Goal: Transaction & Acquisition: Purchase product/service

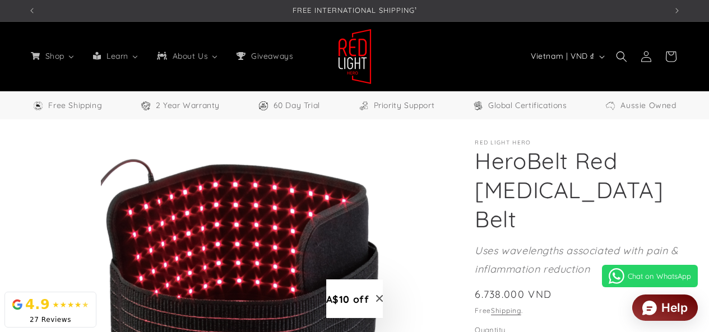
select select "**"
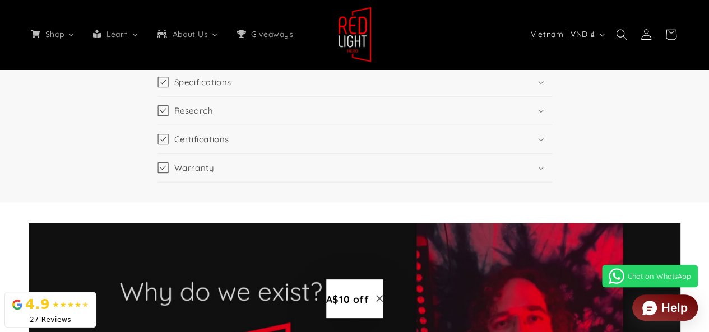
scroll to position [0, 1276]
click at [349, 294] on h3 "A$10 off" at bounding box center [347, 299] width 43 height 15
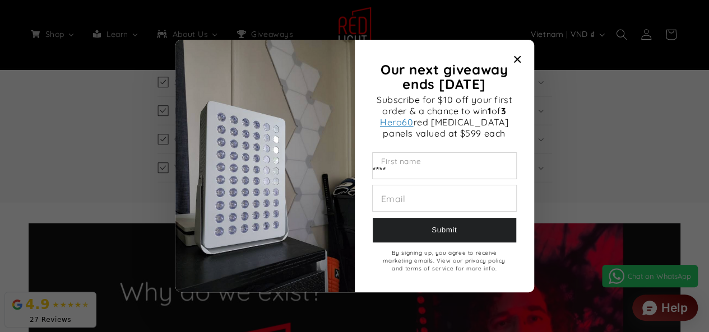
type input "****"
click at [388, 199] on input "Our next giveaway ends November 2025" at bounding box center [444, 198] width 143 height 26
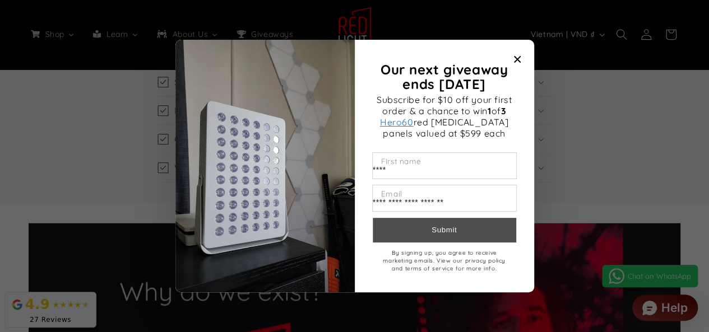
type input "**********"
click at [446, 226] on button "Submit" at bounding box center [444, 230] width 143 height 25
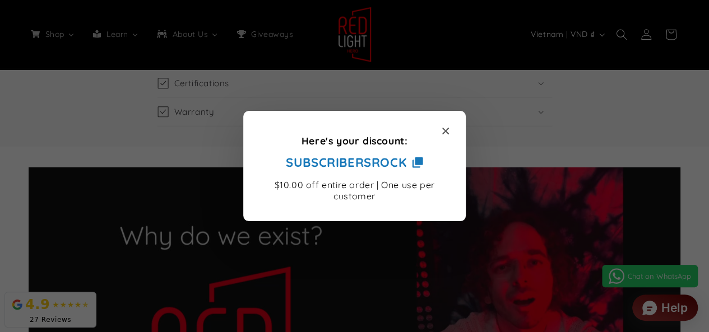
scroll to position [0, 0]
click at [442, 132] on span "Close modal" at bounding box center [445, 131] width 7 height 11
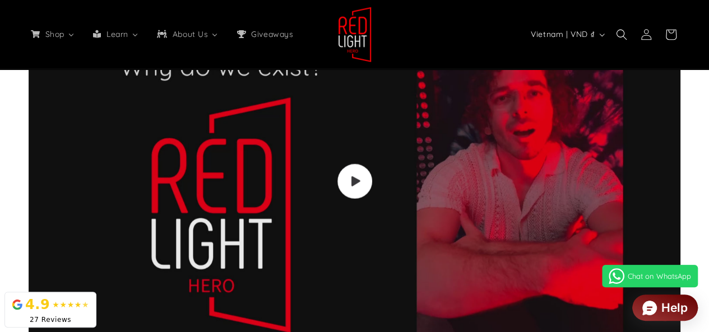
scroll to position [1569, 0]
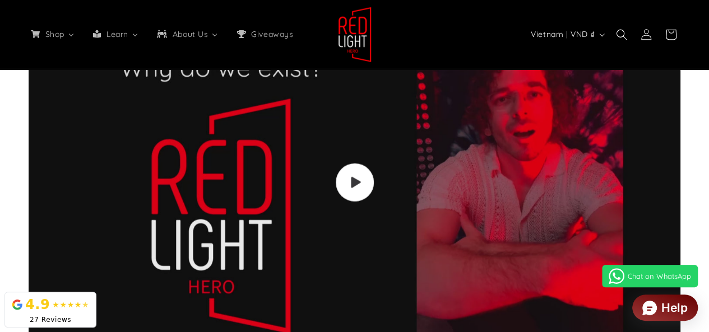
click at [359, 177] on icon "Load video: Video walkthrough of Red Light Hero red light therapy panels and de…" at bounding box center [355, 183] width 11 height 12
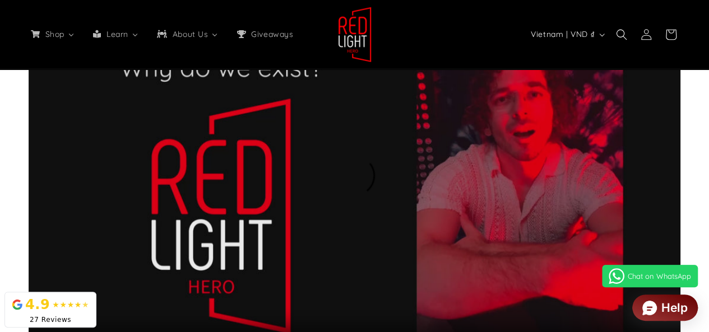
scroll to position [0, 1276]
click at [256, 196] on video at bounding box center [355, 182] width 652 height 367
click at [601, 35] on icon "button" at bounding box center [601, 35] width 5 height 3
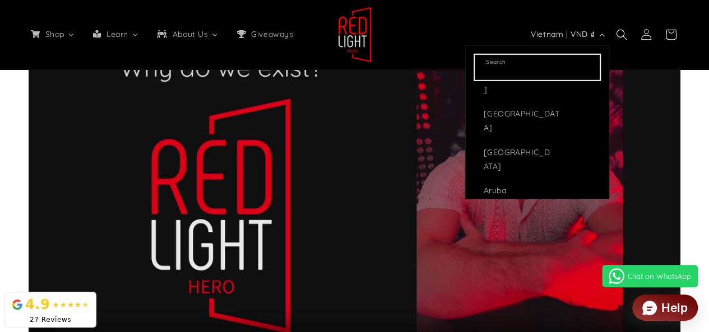
scroll to position [280, 0]
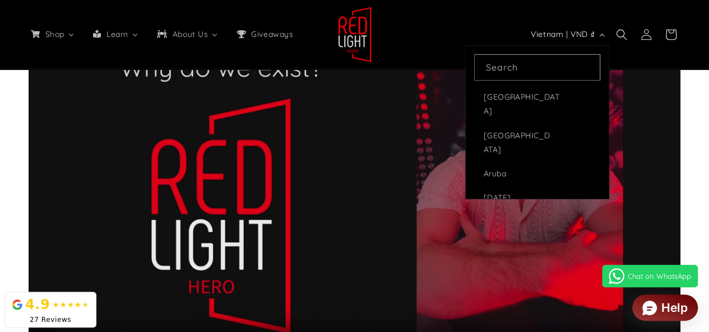
click at [502, 244] on span "[GEOGRAPHIC_DATA]" at bounding box center [524, 258] width 80 height 28
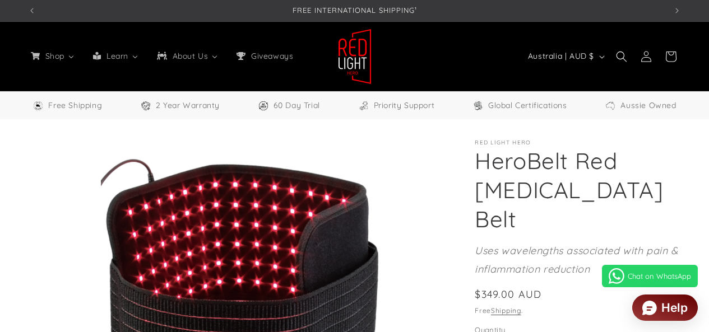
select select "**"
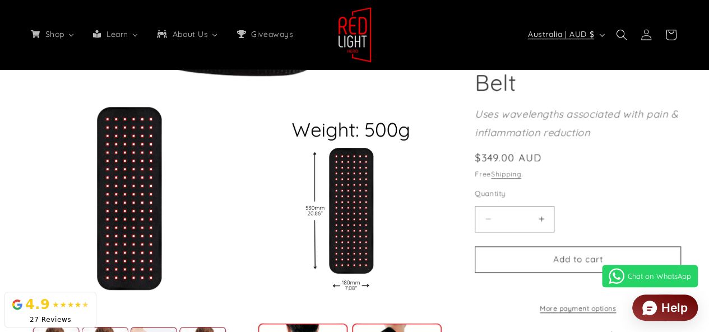
scroll to position [0, 638]
click at [603, 33] on button "Australia | AUD $" at bounding box center [565, 34] width 88 height 21
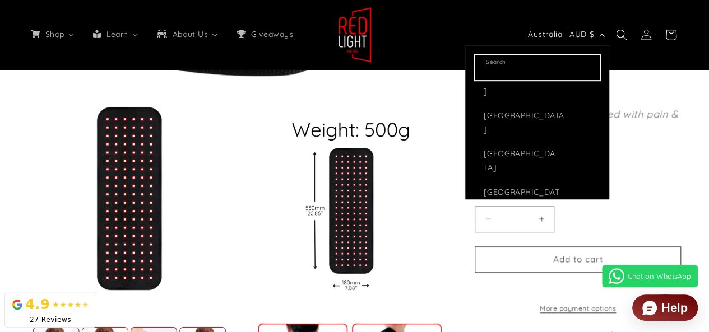
scroll to position [0, 0]
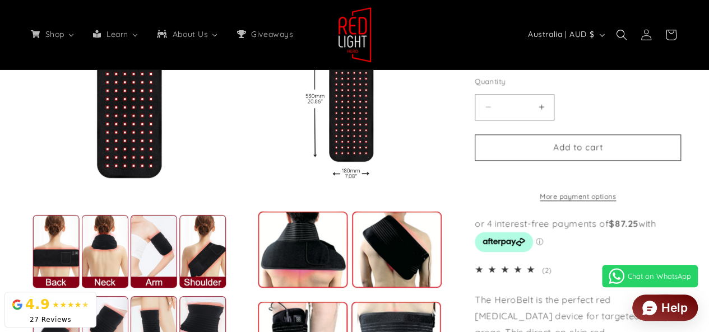
scroll to position [0, 1276]
click at [477, 180] on shop-pay-wallet-button at bounding box center [476, 174] width 3 height 11
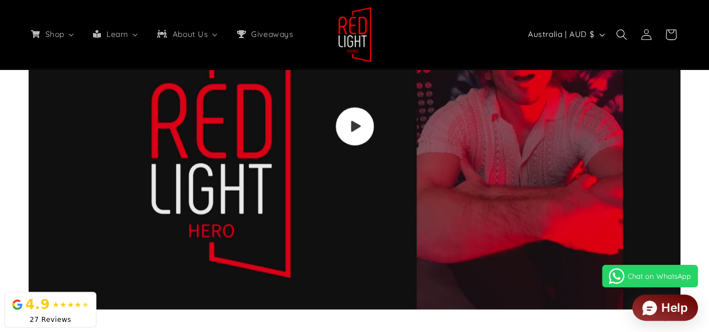
click at [357, 120] on icon "Load video: Video walkthrough of Red Light Hero red light therapy panels and de…" at bounding box center [355, 126] width 11 height 12
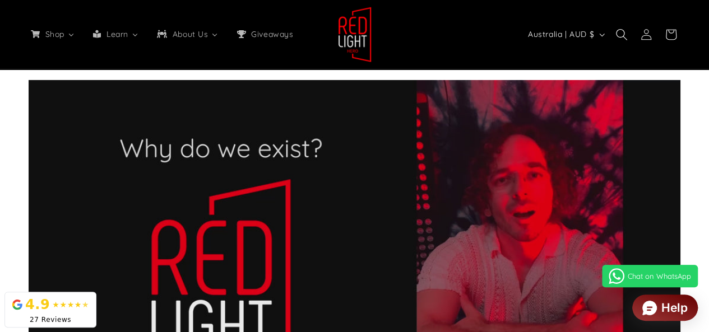
scroll to position [0, 638]
click at [648, 38] on icon at bounding box center [646, 35] width 12 height 12
click at [447, 220] on video at bounding box center [355, 263] width 652 height 367
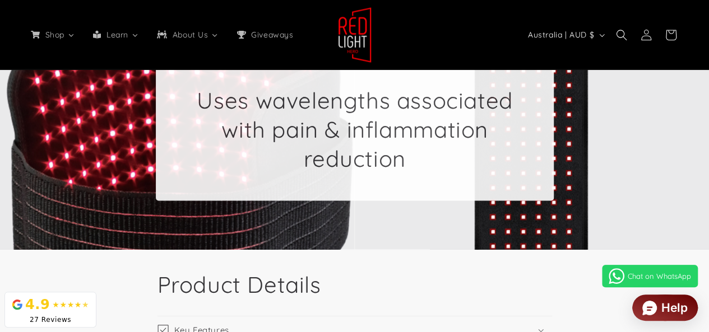
scroll to position [0, 638]
click at [639, 272] on span "Chat on WhatsApp" at bounding box center [659, 276] width 63 height 9
